Goal: Navigation & Orientation: Find specific page/section

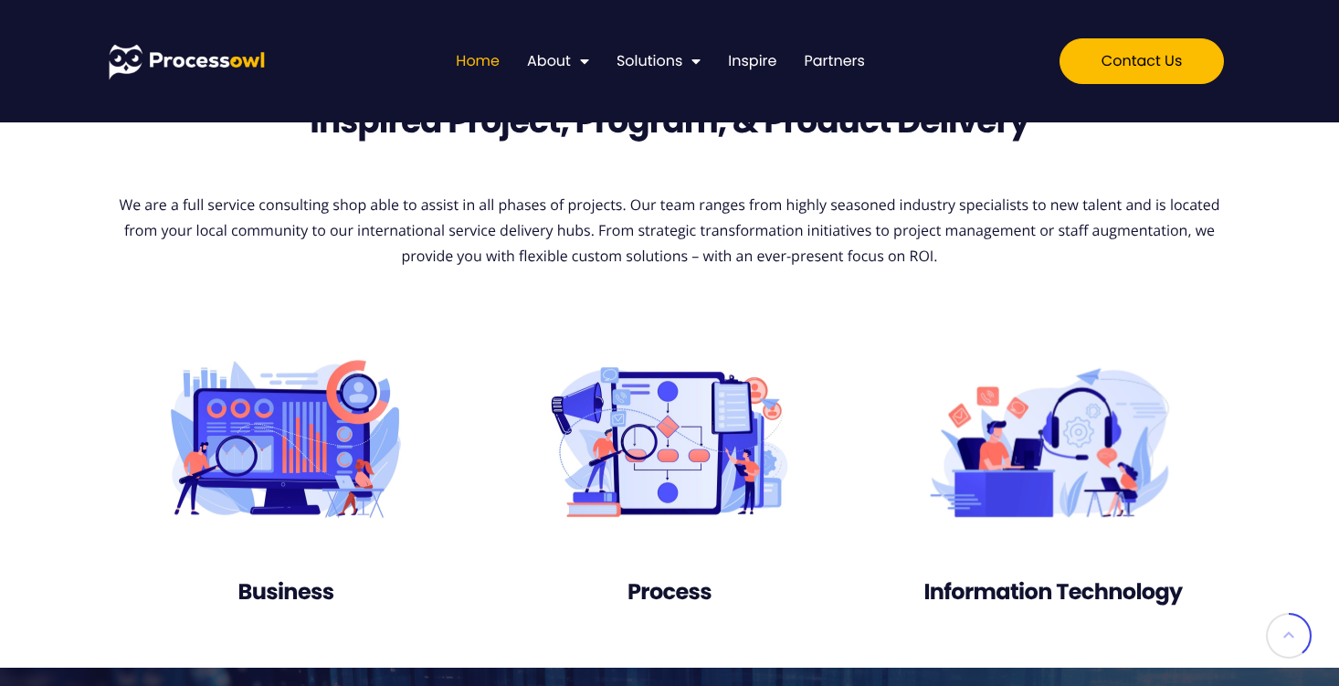
scroll to position [1610, 0]
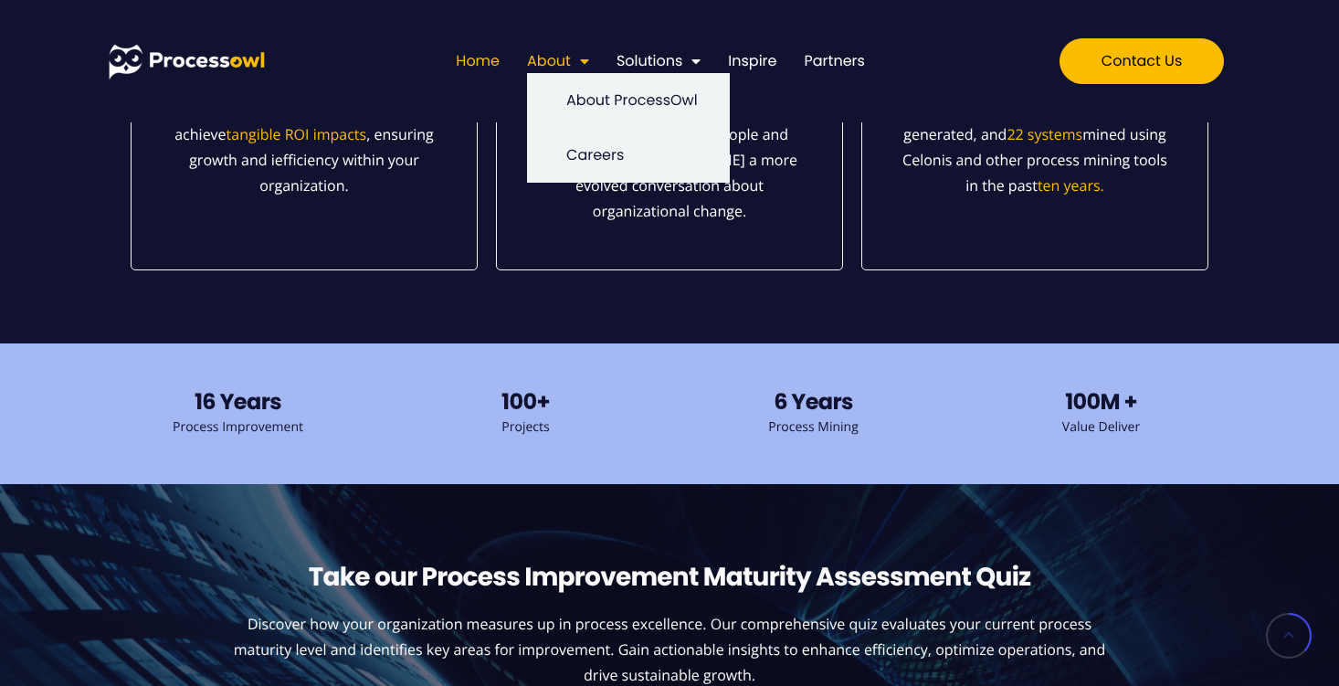
click at [574, 62] on span "Menu" at bounding box center [580, 61] width 18 height 33
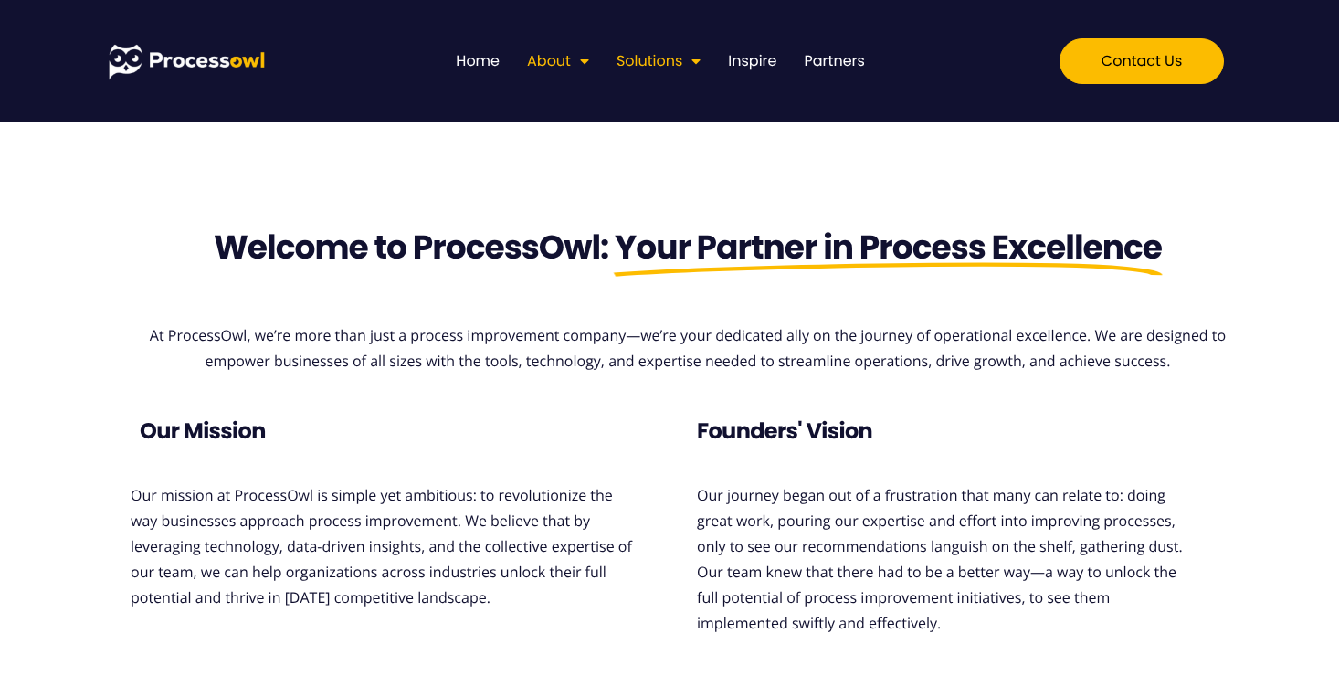
click at [667, 58] on link "Solutions" at bounding box center [658, 61] width 84 height 24
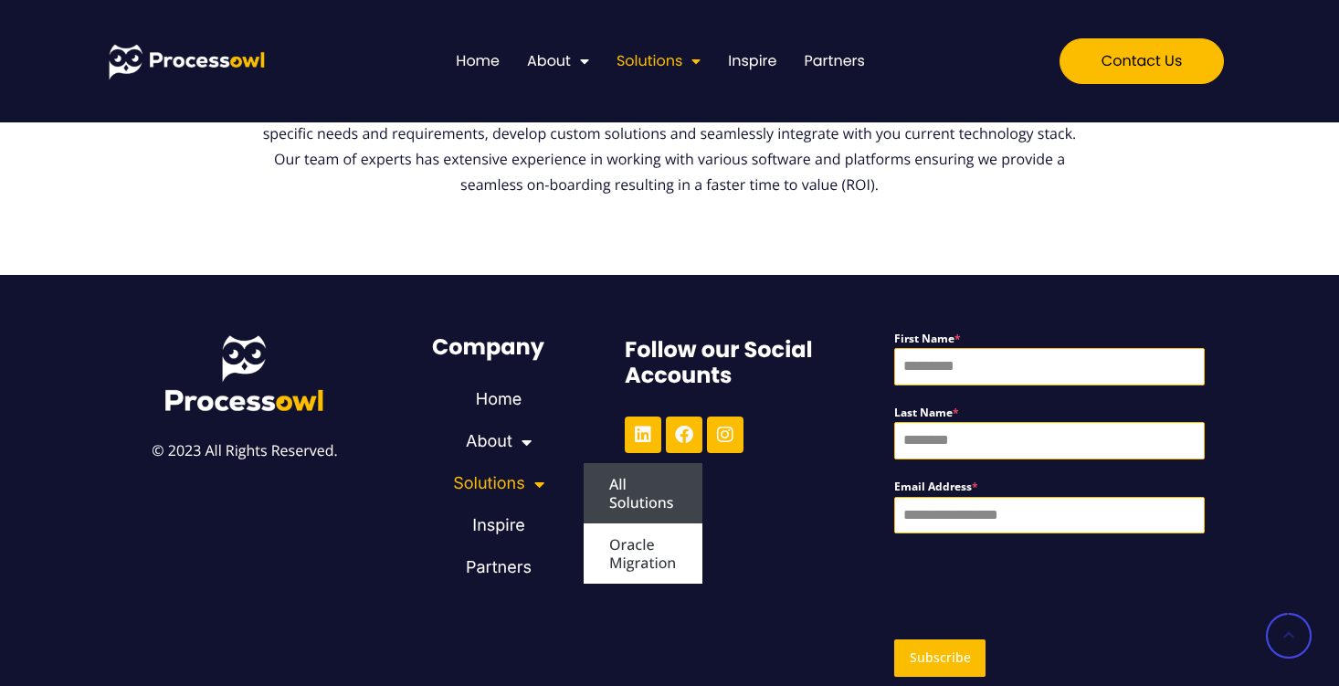
scroll to position [4019, 0]
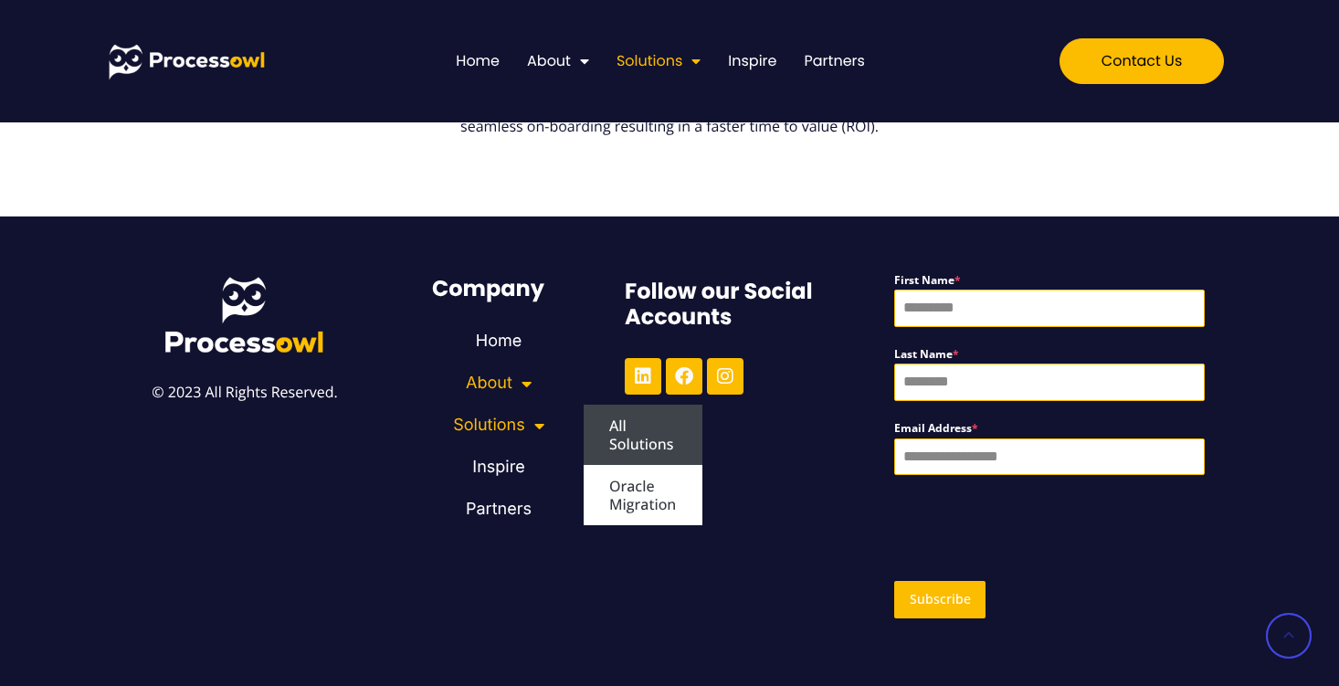
click at [528, 382] on span "Menu" at bounding box center [521, 383] width 19 height 35
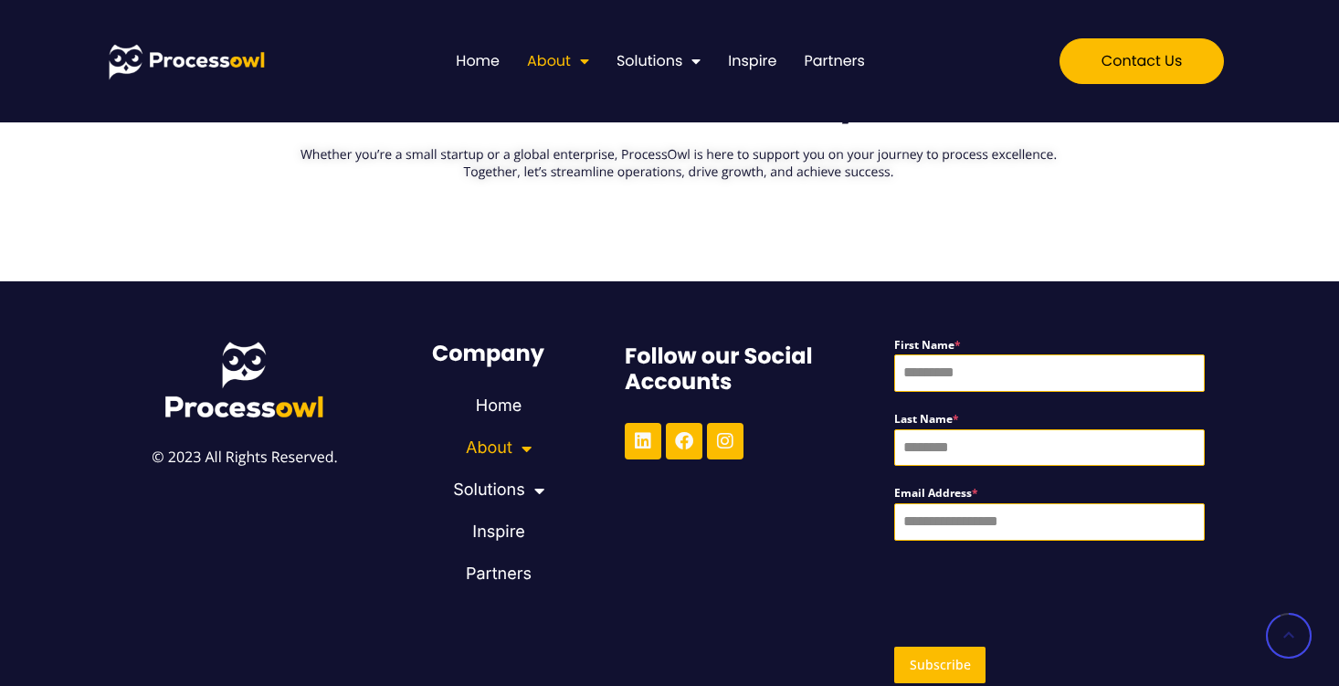
scroll to position [1551, 0]
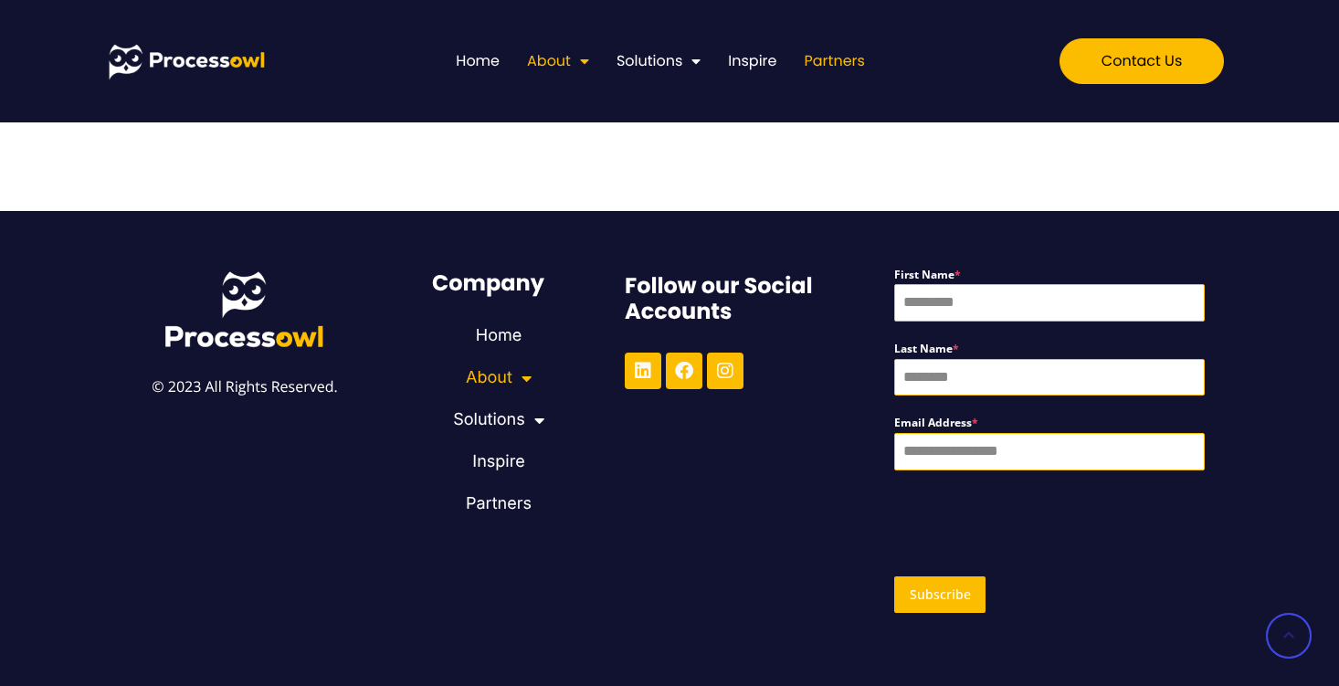
click at [842, 60] on link "Partners" at bounding box center [835, 61] width 60 height 24
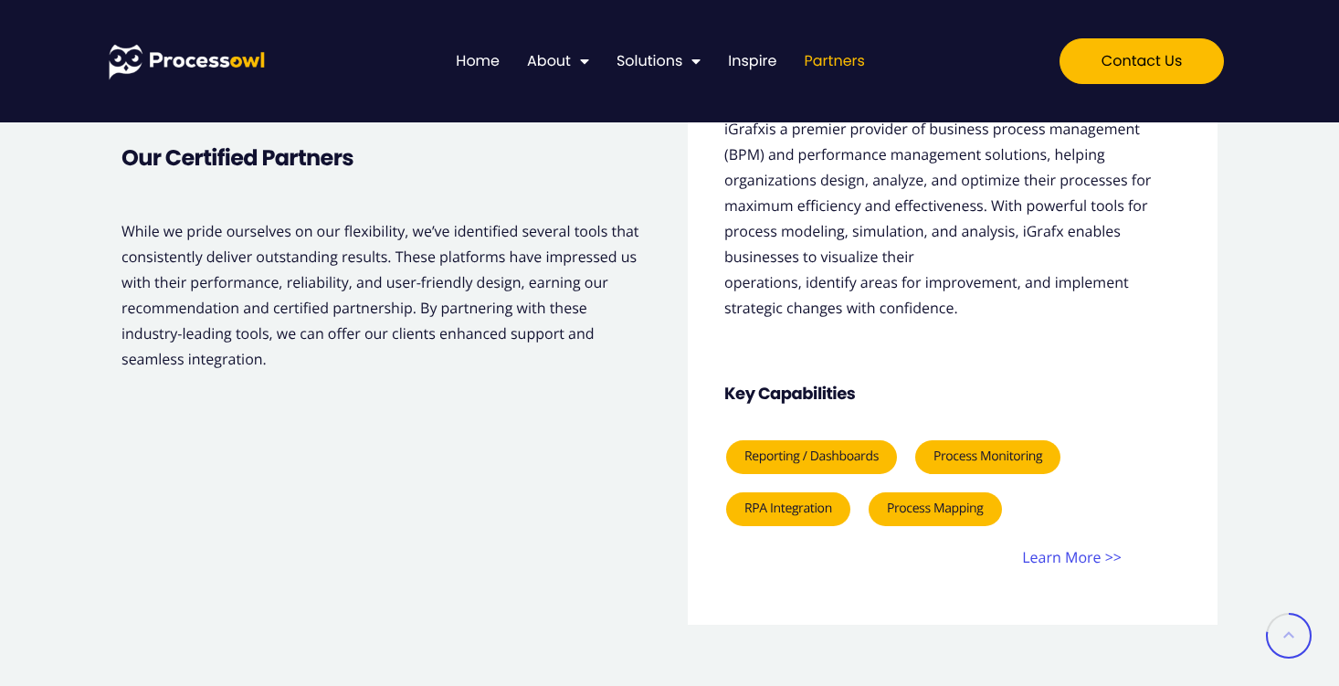
scroll to position [1948, 0]
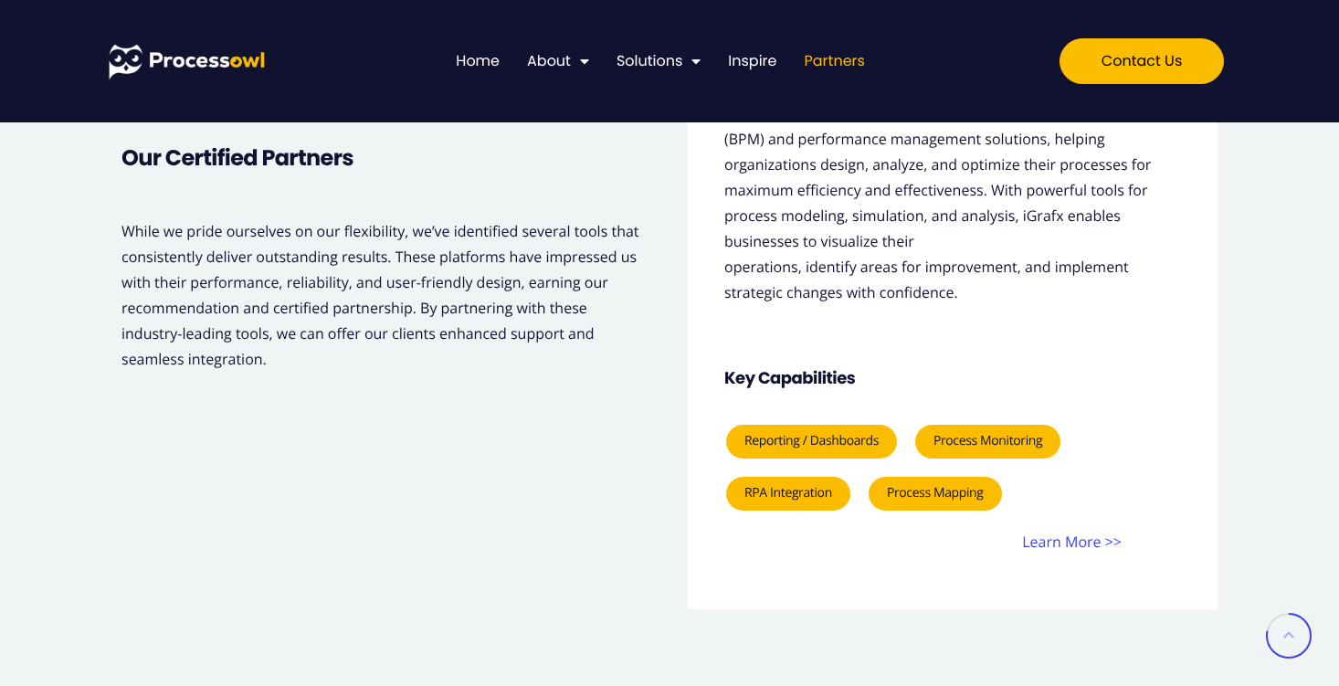
click at [1053, 541] on p "Learn More >>" at bounding box center [923, 542] width 395 height 26
click at [1090, 549] on p "Learn More >>" at bounding box center [923, 542] width 395 height 26
click at [1130, 545] on div "Learn More >>" at bounding box center [936, 542] width 420 height 26
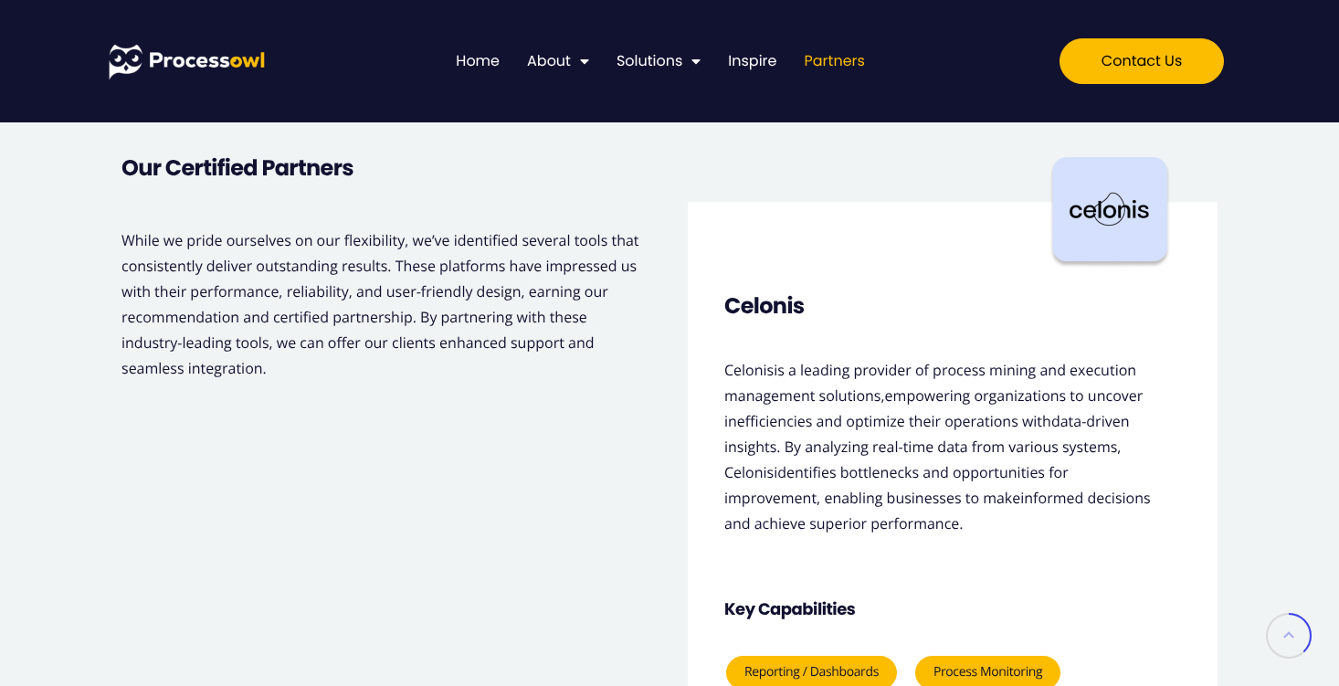
scroll to position [1227, 0]
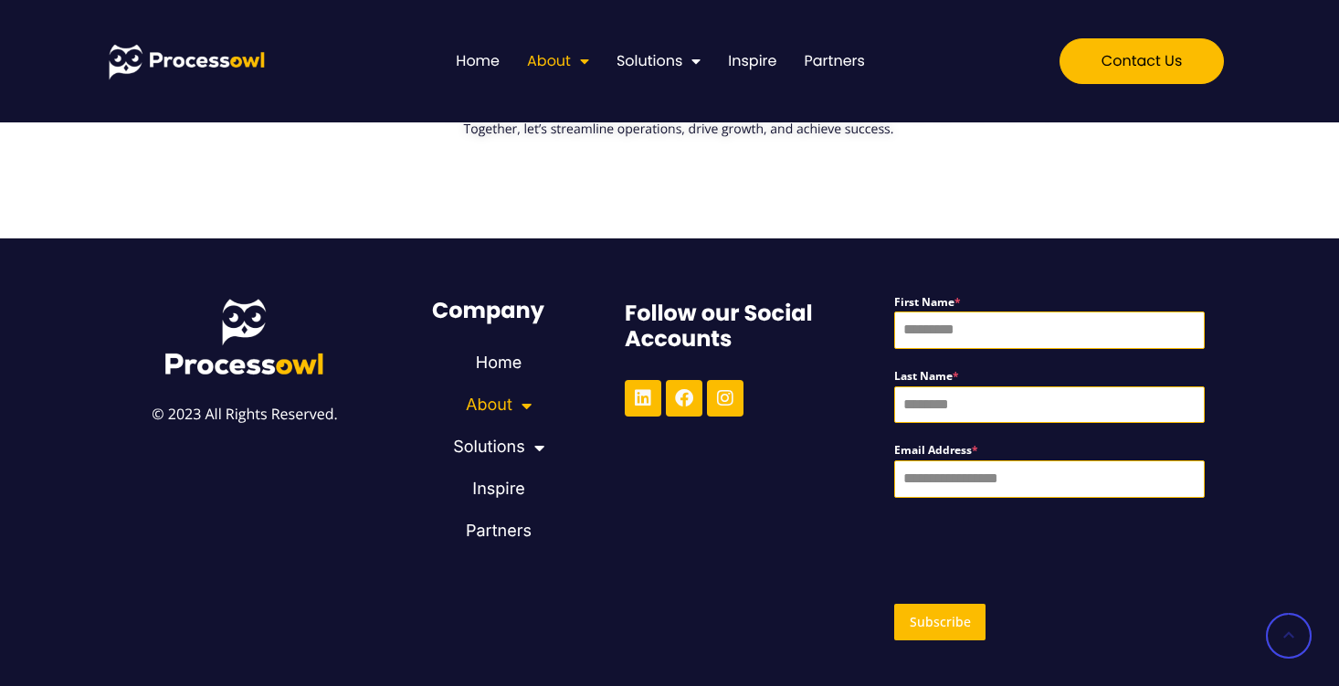
scroll to position [1551, 0]
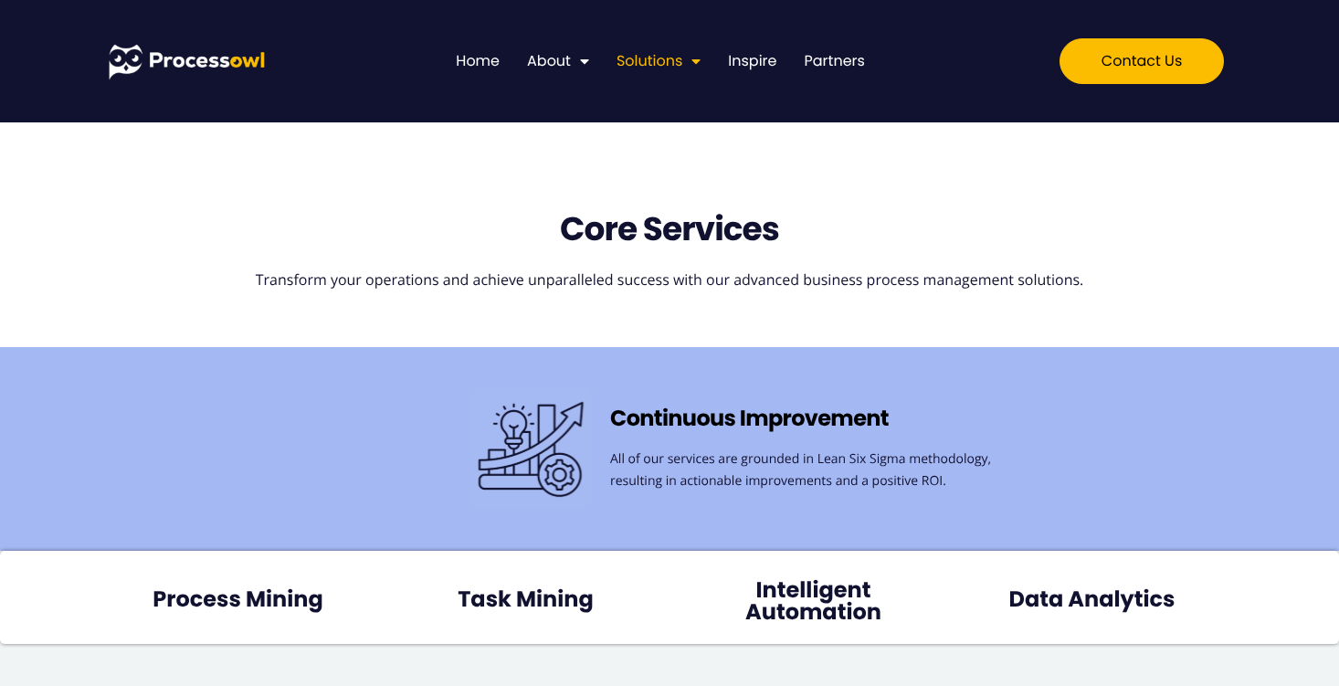
scroll to position [303, 0]
